Goal: Task Accomplishment & Management: Use online tool/utility

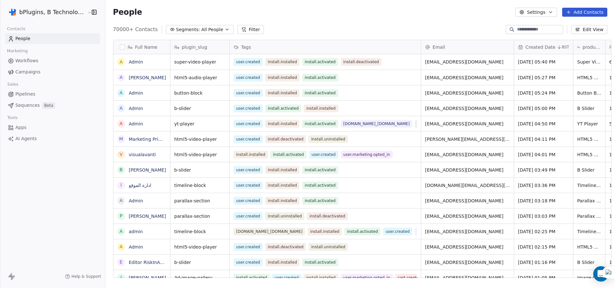
scroll to position [248, 509]
click at [46, 10] on html "bPlugins, B Technologies LLC Contacts People Marketing Workflows Campaigns Sale…" at bounding box center [307, 144] width 615 height 288
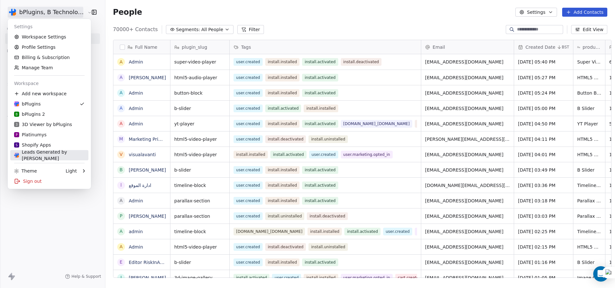
click at [49, 156] on div "Leads Generated by [PERSON_NAME]" at bounding box center [49, 155] width 71 height 13
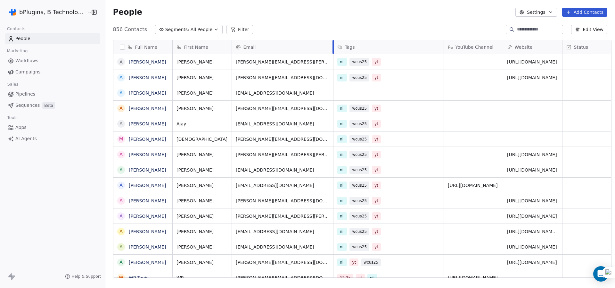
drag, startPoint x: 286, startPoint y: 41, endPoint x: 328, endPoint y: 42, distance: 42.3
click at [333, 42] on div at bounding box center [334, 47] width 2 height 14
drag, startPoint x: 269, startPoint y: 62, endPoint x: 294, endPoint y: 62, distance: 25.0
drag, startPoint x: 292, startPoint y: 63, endPoint x: 287, endPoint y: 62, distance: 5.8
click at [287, 62] on span "[PERSON_NAME][EMAIL_ADDRESS][PERSON_NAME][DOMAIN_NAME]" at bounding box center [276, 63] width 81 height 13
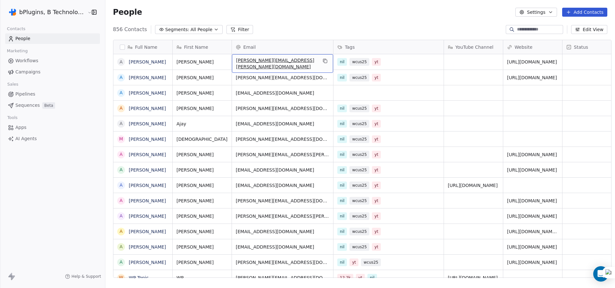
drag, startPoint x: 300, startPoint y: 60, endPoint x: 283, endPoint y: 61, distance: 16.4
click at [283, 61] on span "[PERSON_NAME][EMAIL_ADDRESS][PERSON_NAME][DOMAIN_NAME]" at bounding box center [276, 63] width 81 height 13
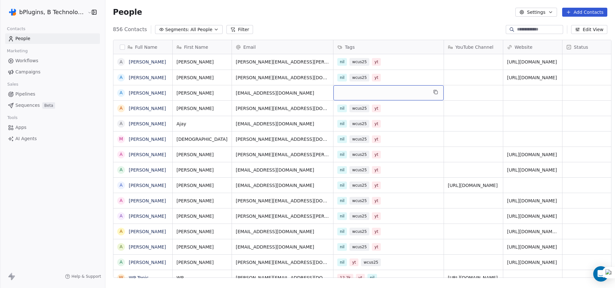
click at [344, 92] on div "grid" at bounding box center [389, 92] width 110 height 15
type input "***"
click at [337, 109] on button "Suggestions" at bounding box center [338, 109] width 5 height 5
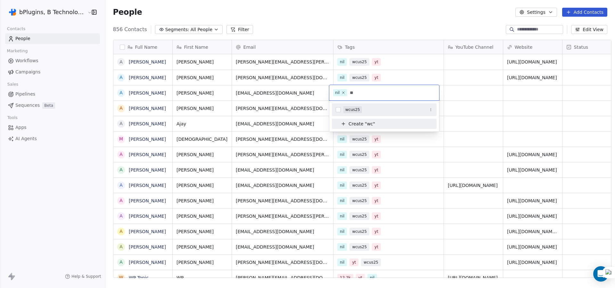
type input "**"
click at [348, 109] on div "wcus25" at bounding box center [352, 110] width 15 height 6
type input "**"
click at [339, 110] on button "Suggestions" at bounding box center [338, 109] width 5 height 5
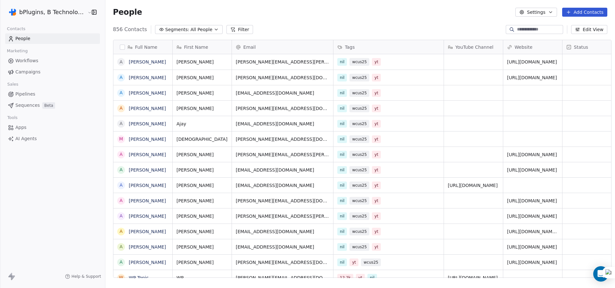
click at [397, 21] on html "bPlugins, B Technologies LLC Contacts People Marketing Workflows Campaigns Sale…" at bounding box center [307, 144] width 615 height 288
click at [30, 60] on span "Workflows" at bounding box center [26, 60] width 23 height 7
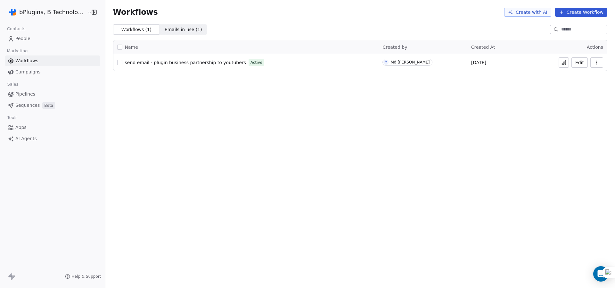
click at [117, 62] on button "button" at bounding box center [119, 62] width 5 height 5
click at [566, 66] on button at bounding box center [564, 62] width 10 height 10
